Goal: Task Accomplishment & Management: Use online tool/utility

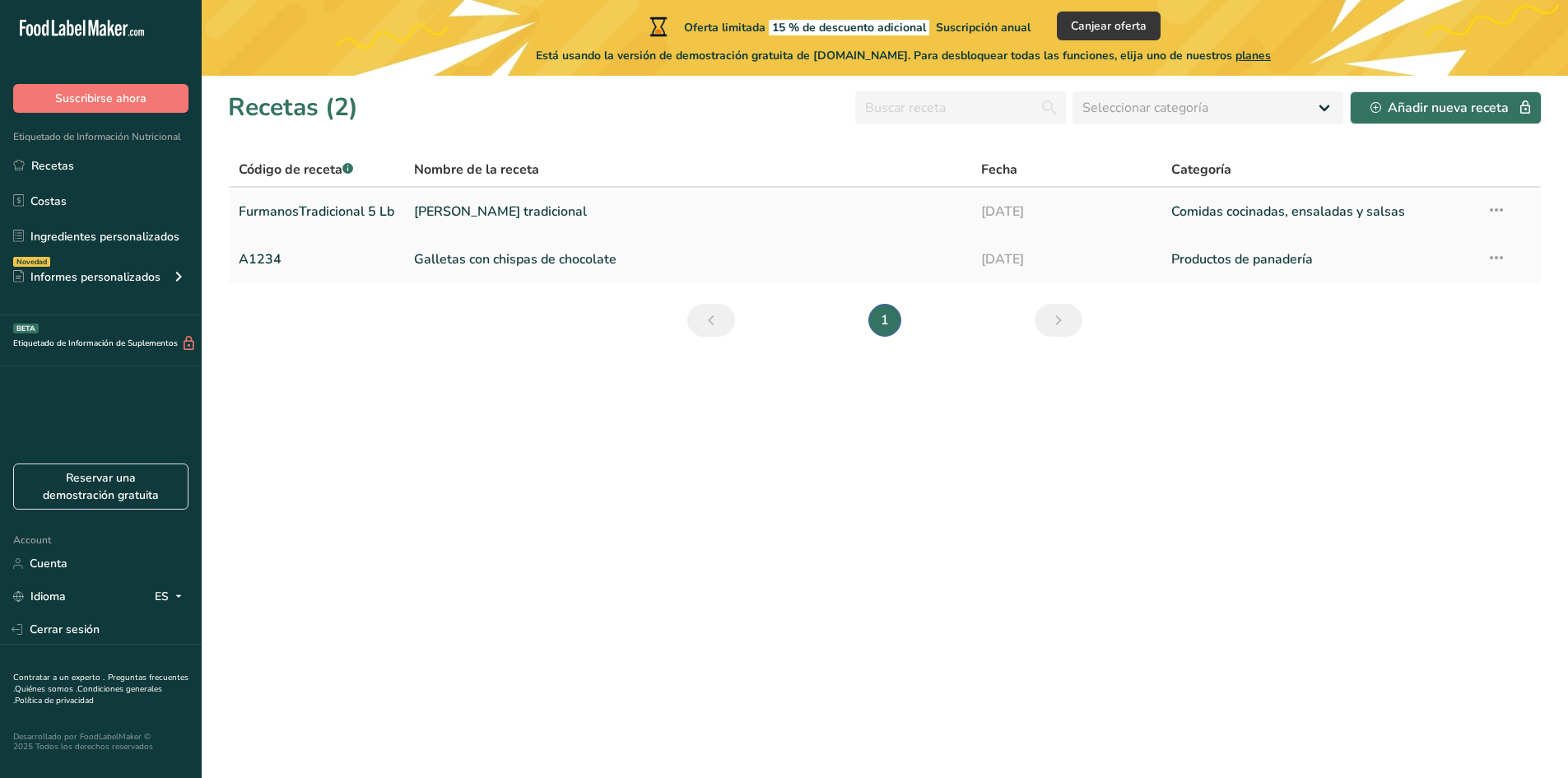
click at [603, 227] on link "Frijol Furmanos tradicional" at bounding box center [688, 211] width 547 height 34
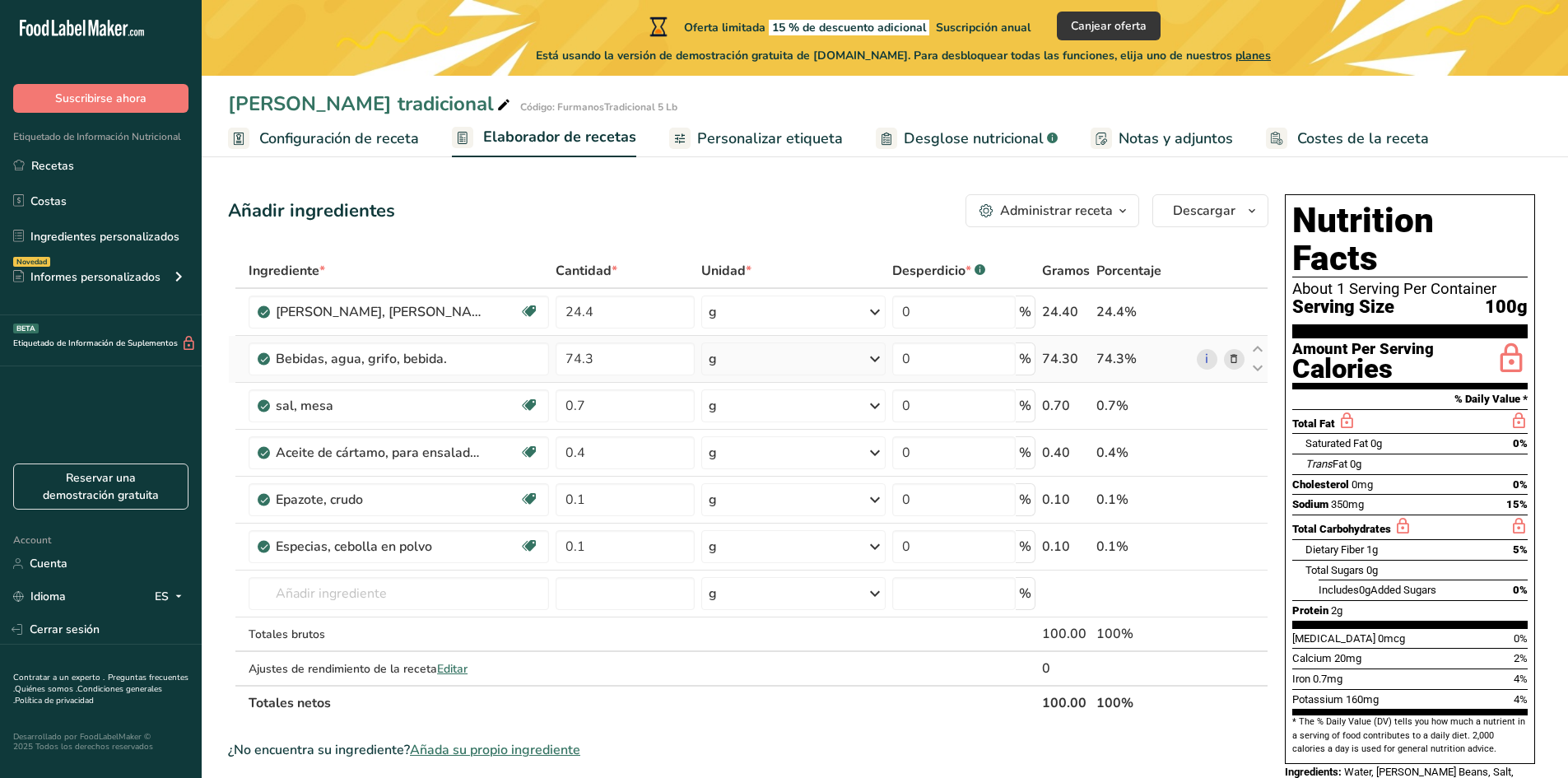
click at [1234, 360] on icon at bounding box center [1233, 360] width 11 height 18
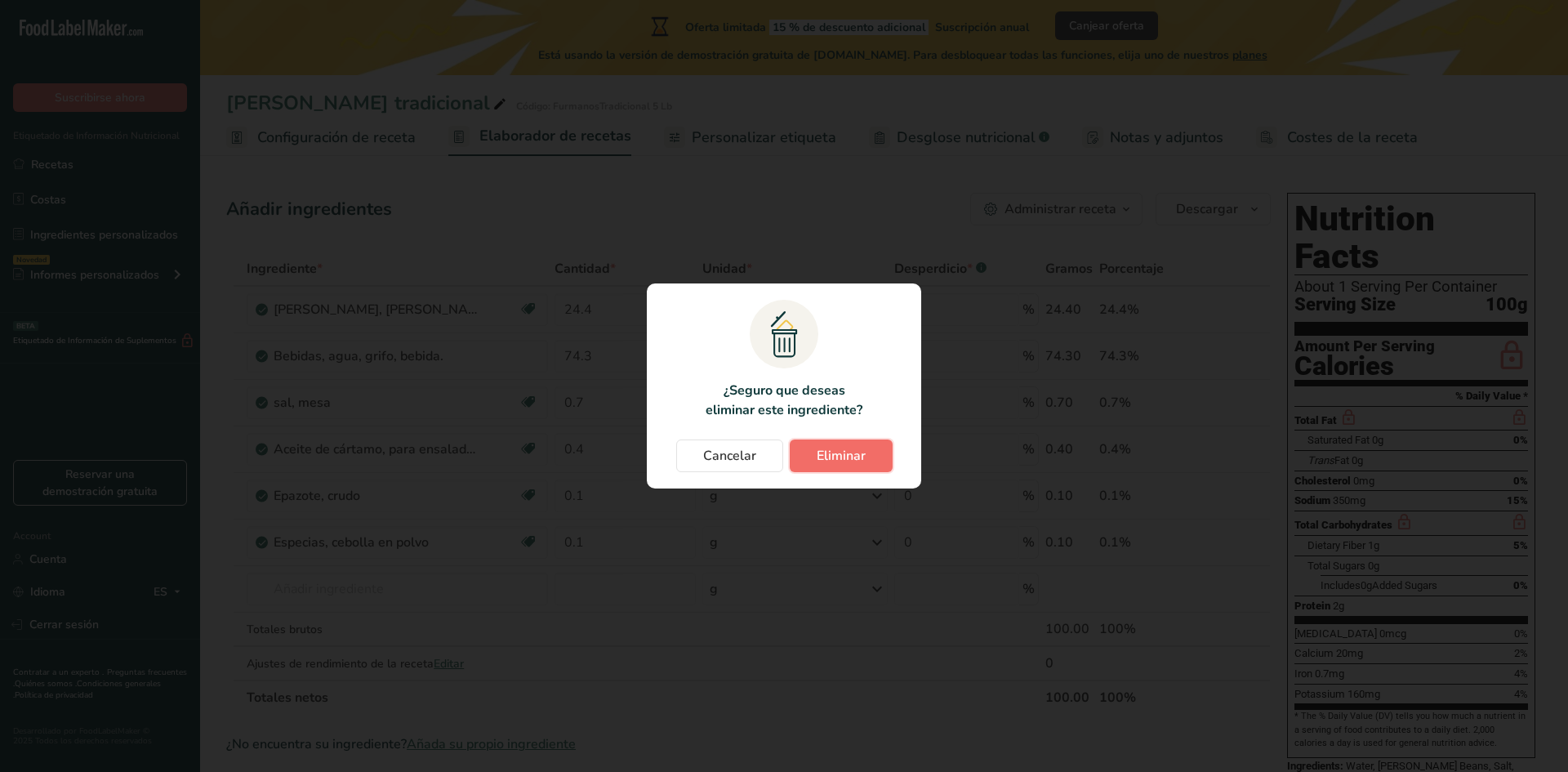
click at [848, 449] on span "Eliminar" at bounding box center [841, 455] width 49 height 20
type input "0.7"
type input "0.4"
type input "0.1"
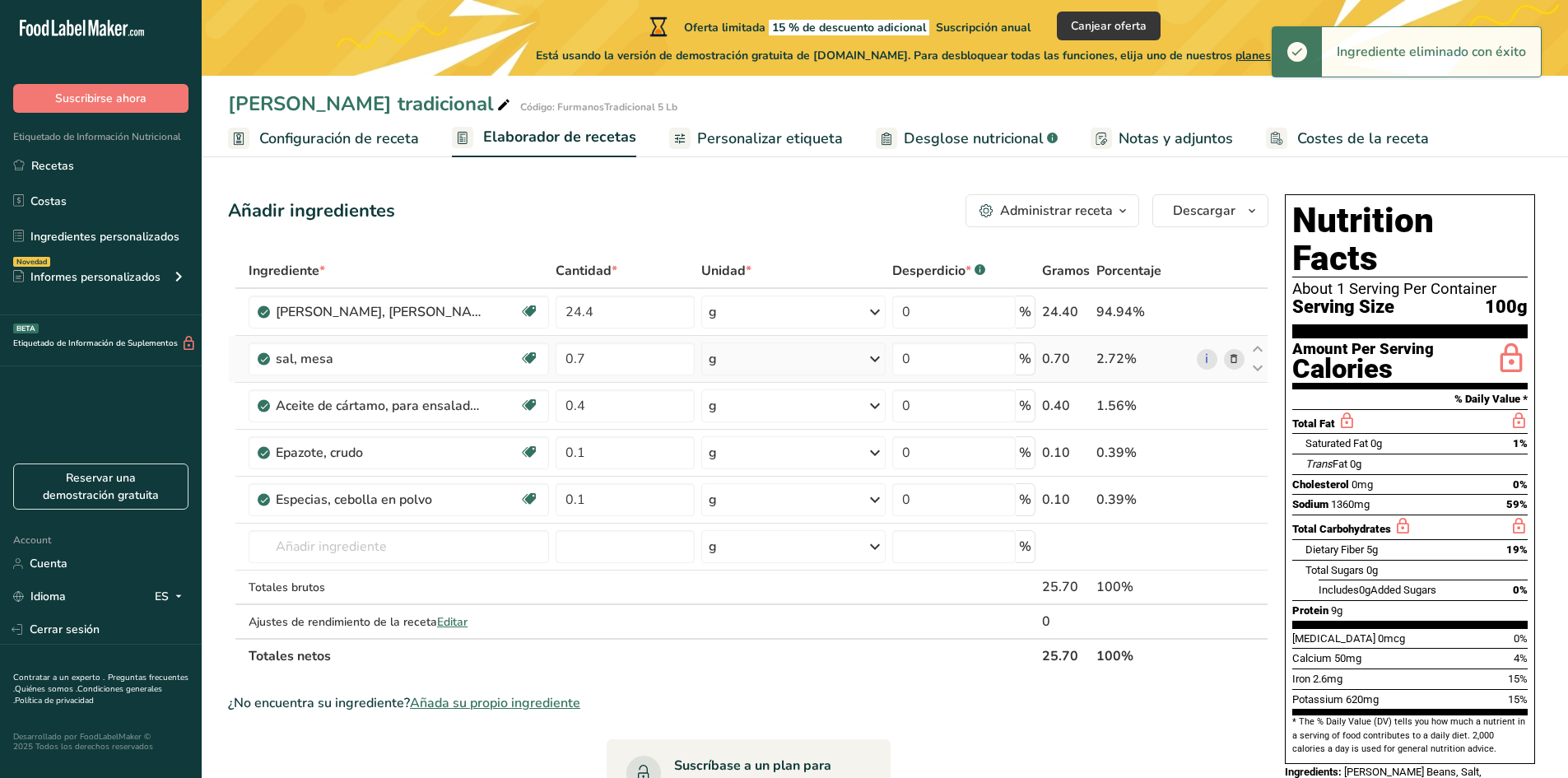
click at [1226, 360] on span at bounding box center [1233, 359] width 20 height 20
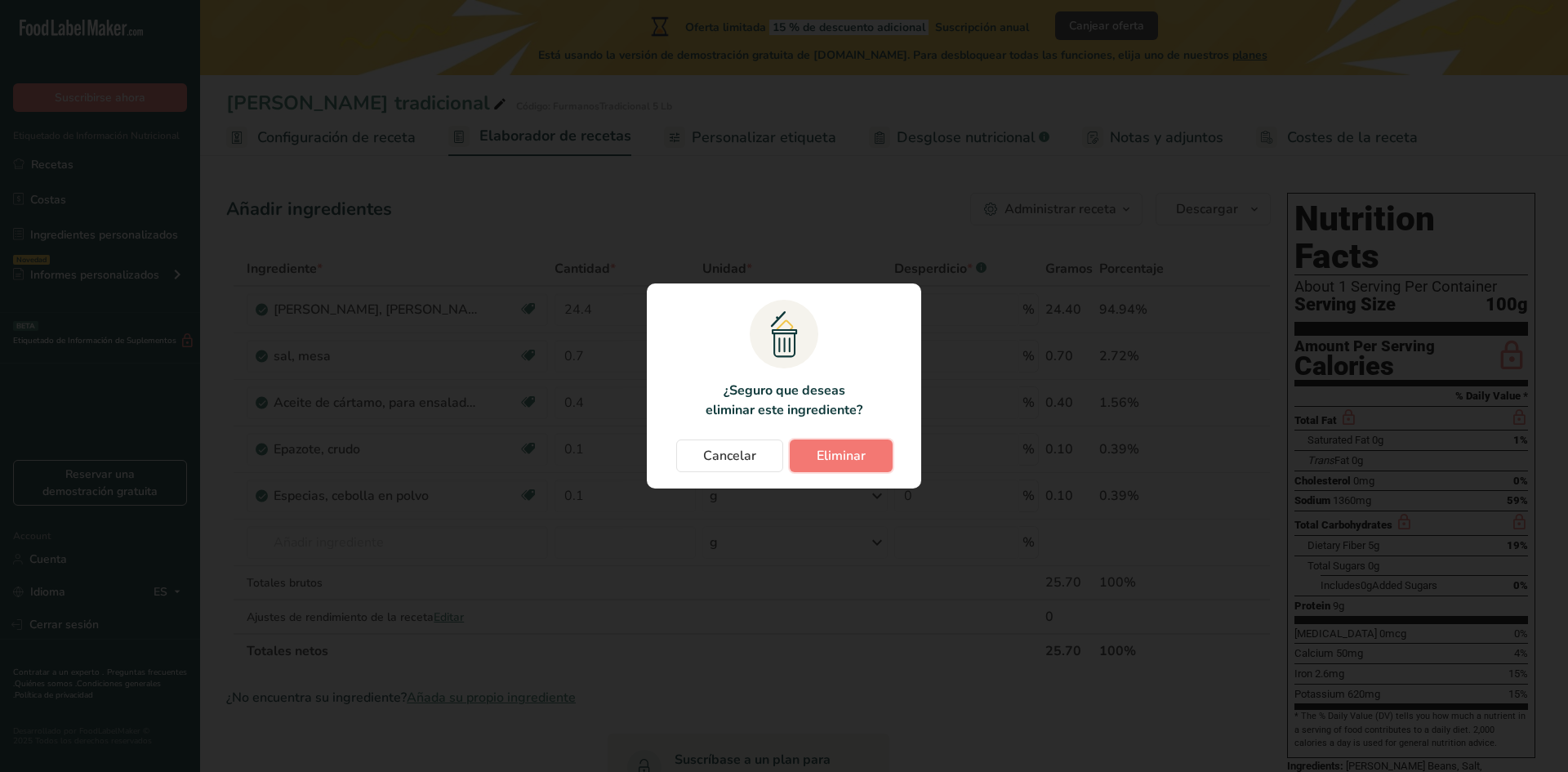
click at [875, 456] on button "Eliminar" at bounding box center [841, 456] width 103 height 33
type input "0.4"
type input "0.1"
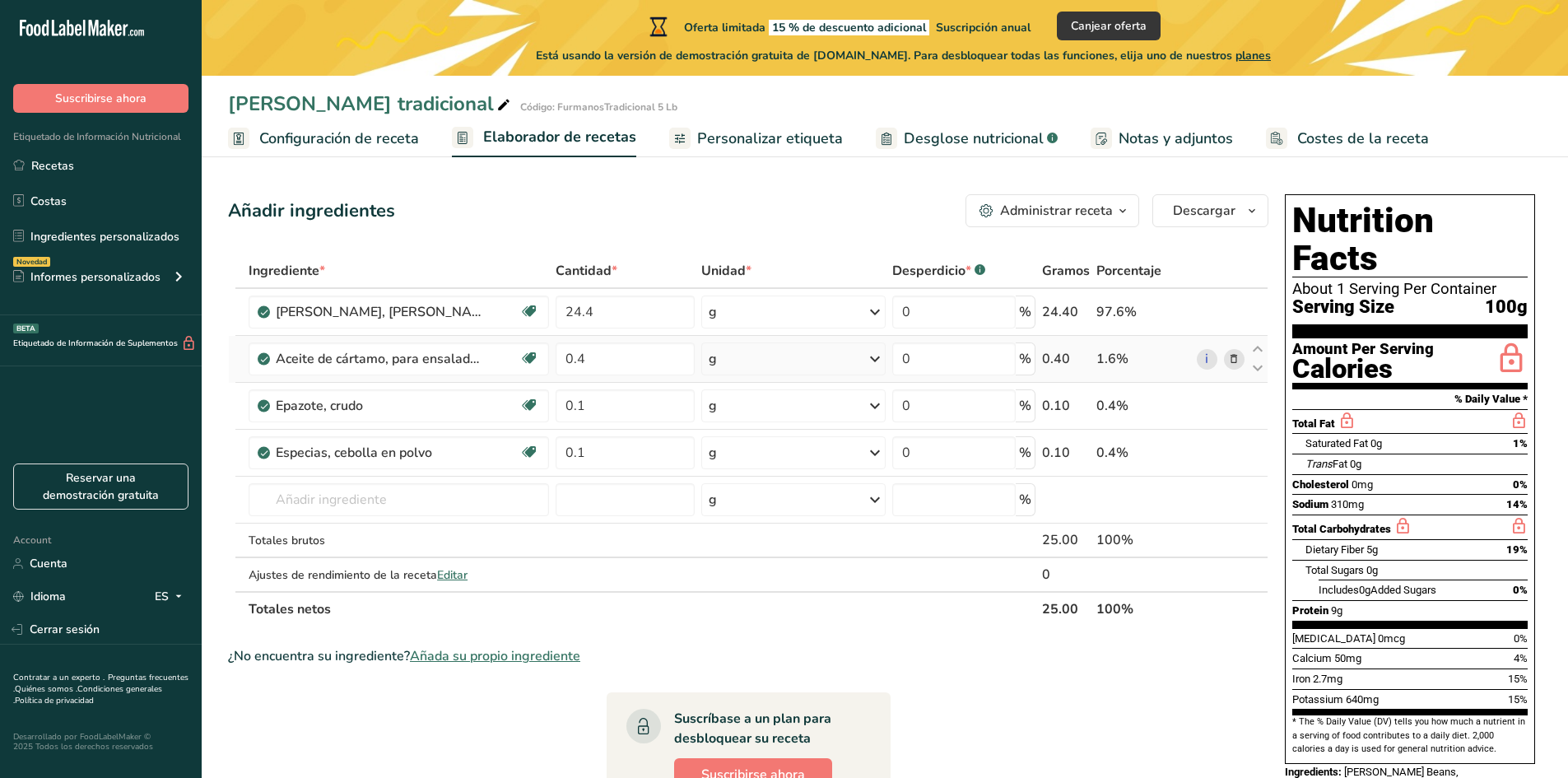
click at [1227, 357] on span at bounding box center [1233, 359] width 20 height 20
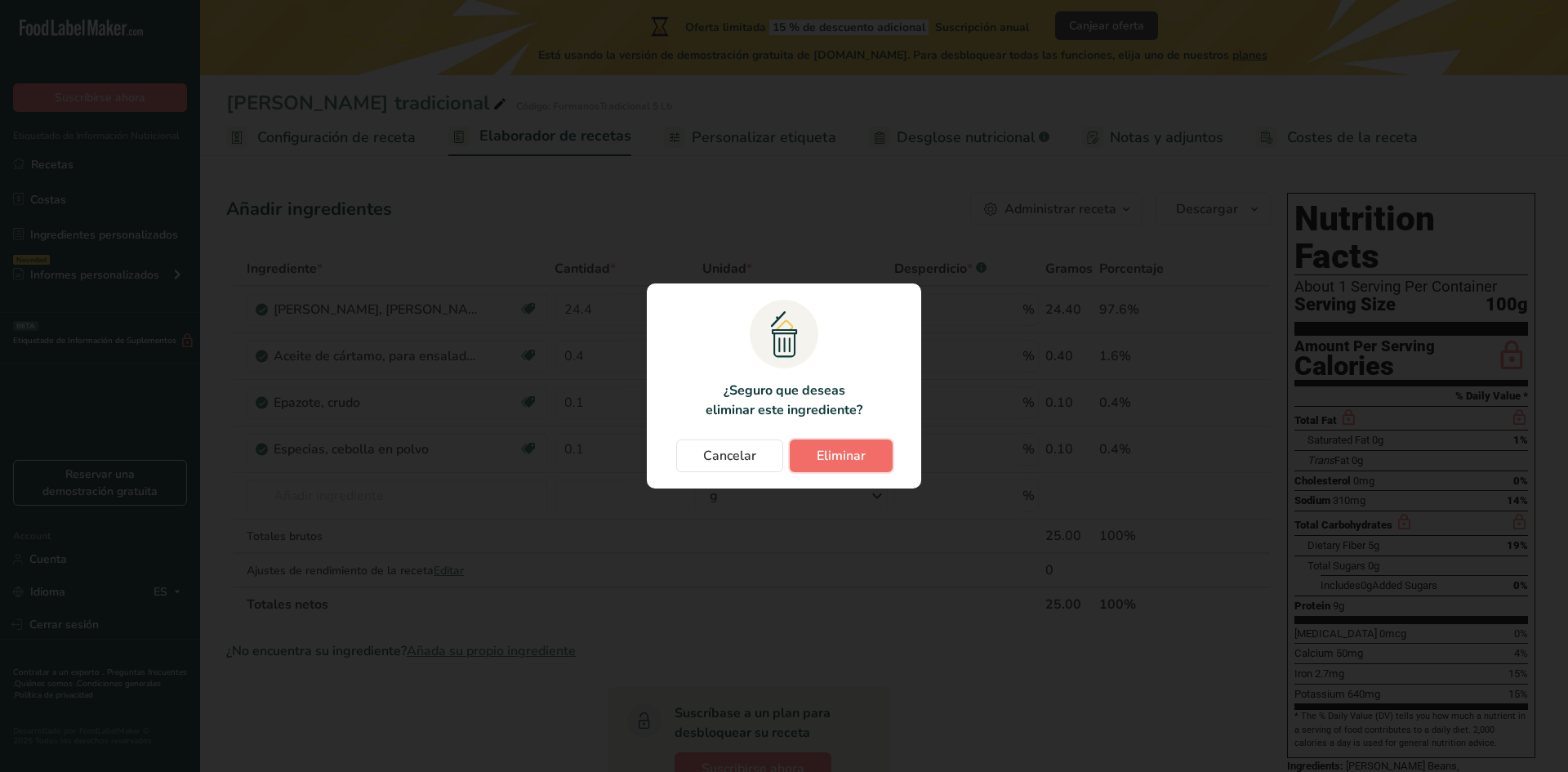
click at [852, 458] on span "Eliminar" at bounding box center [841, 455] width 49 height 20
type input "0.1"
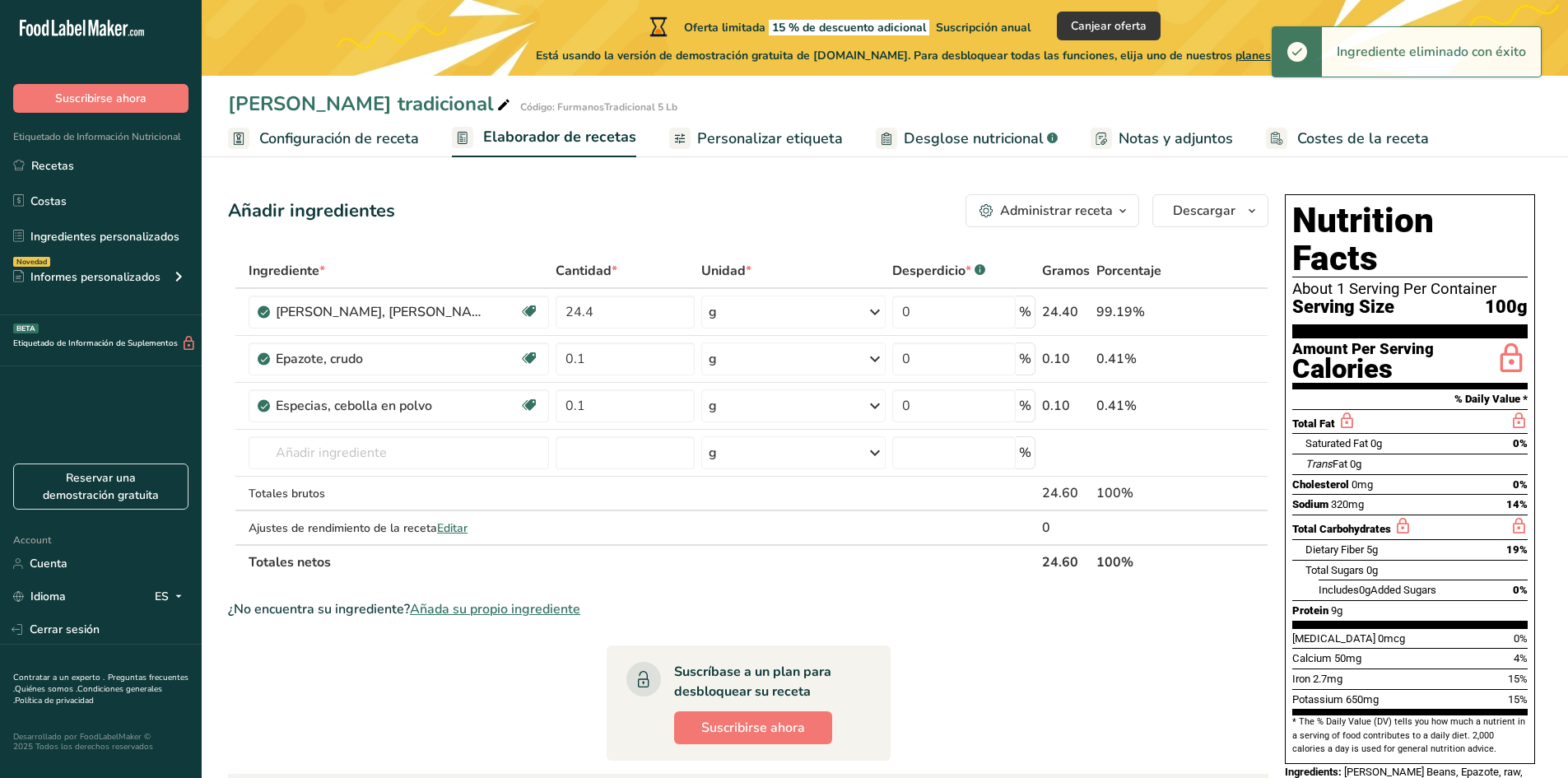
click at [1231, 358] on icon at bounding box center [1233, 360] width 11 height 18
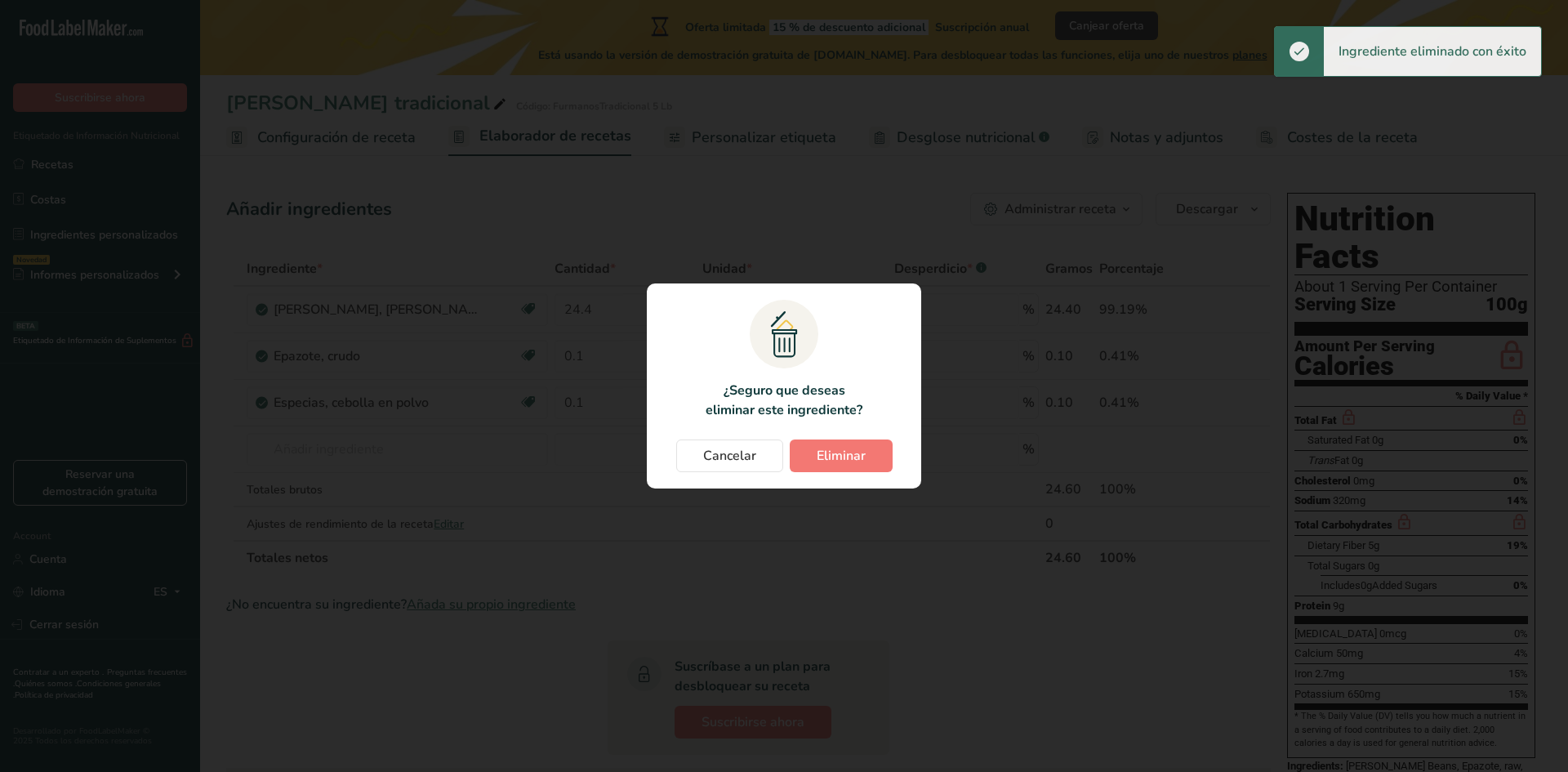
click at [839, 438] on section ".a{fill:#f5f3ed;}.b,.e{fill:#0f393a;}.c{fill:none;}.d{fill:#f2c549;}.e{stroke:r…" at bounding box center [783, 386] width 274 height 205
click at [835, 458] on span "Eliminar" at bounding box center [841, 455] width 49 height 20
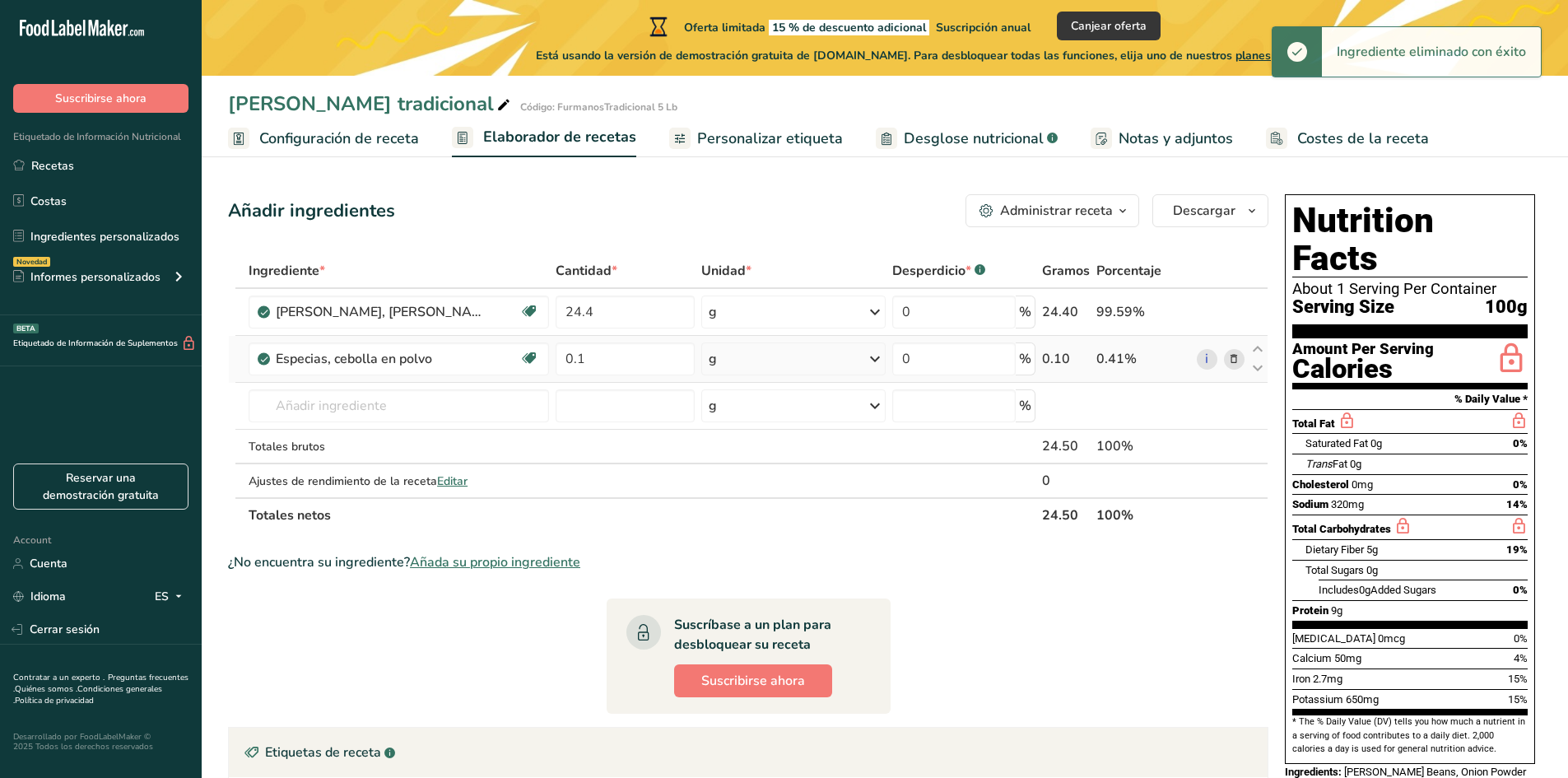
click at [1229, 360] on icon at bounding box center [1233, 360] width 11 height 18
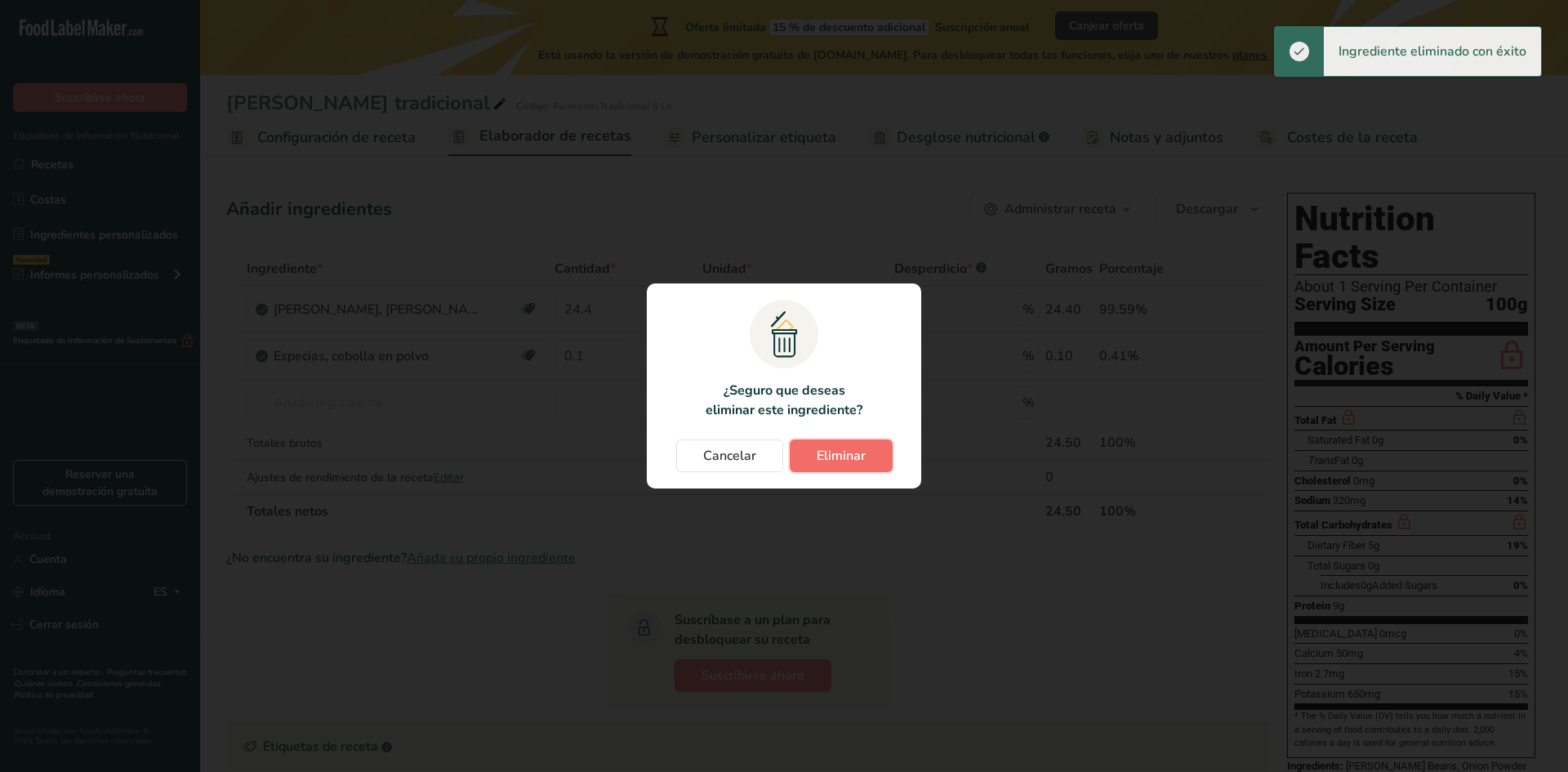
click at [800, 470] on button "Eliminar" at bounding box center [841, 456] width 103 height 33
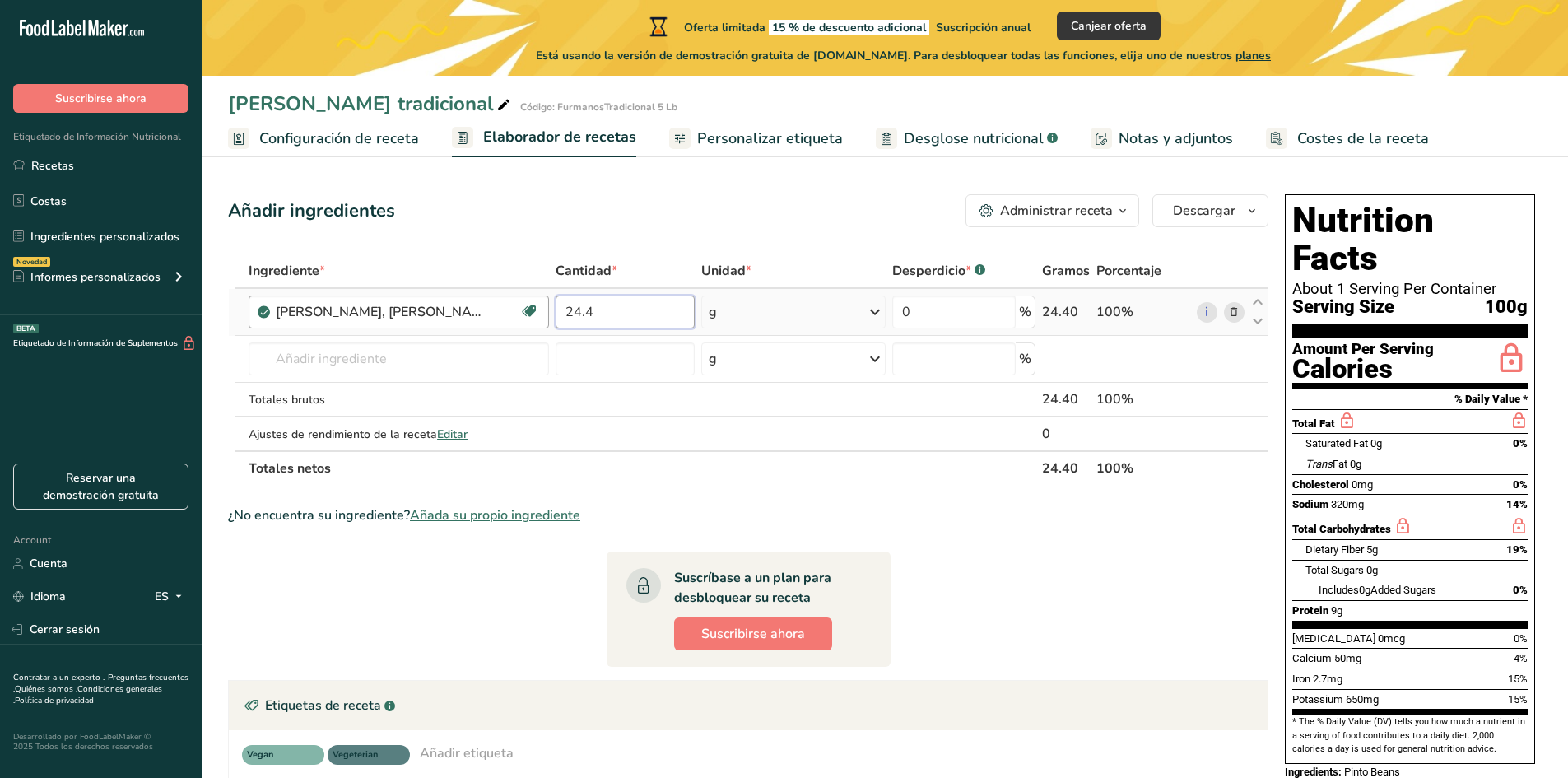
drag, startPoint x: 651, startPoint y: 324, endPoint x: 541, endPoint y: 307, distance: 111.3
click at [541, 307] on tr "Frijoles, pintos, semillas verdes, congelados, cocidos, hervidos, escurridos, c…" at bounding box center [748, 311] width 1038 height 46
type input "100"
click at [572, 248] on div "Añadir ingredientes Administrar receta Eliminar receta Duplicar receta Escalar …" at bounding box center [752, 570] width 1050 height 765
click at [1550, 561] on section "Añadir ingredientes Administrar receta Eliminar receta Duplicar receta Escalar …" at bounding box center [885, 570] width 1366 height 817
